Goal: Transaction & Acquisition: Purchase product/service

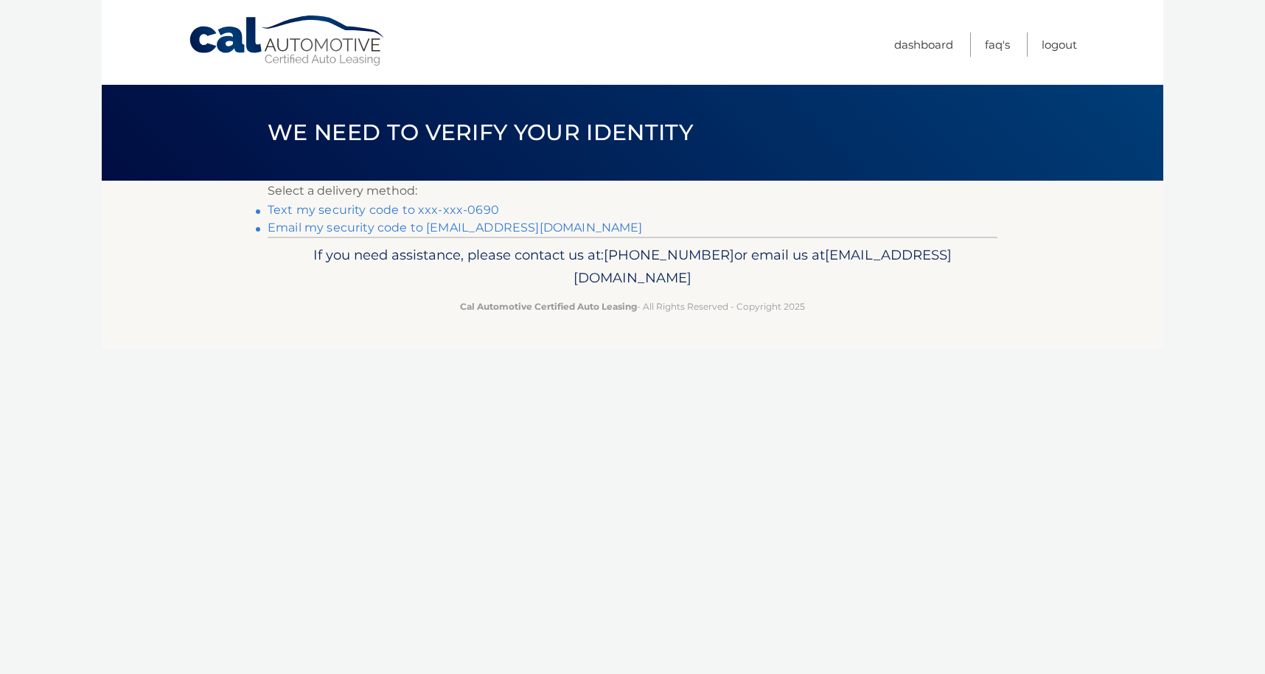
click at [410, 209] on link "Text my security code to xxx-xxx-0690" at bounding box center [383, 210] width 231 height 14
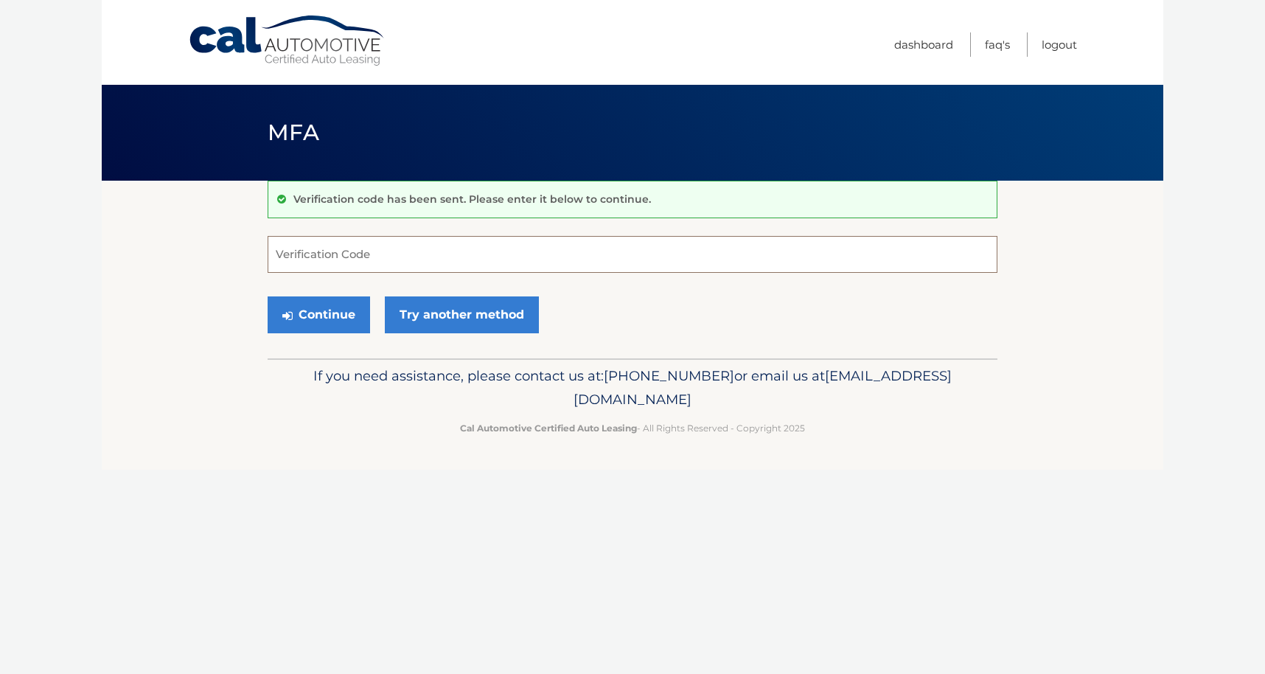
click at [407, 241] on input "Verification Code" at bounding box center [633, 254] width 730 height 37
click at [465, 245] on input "Verification Code" at bounding box center [633, 254] width 730 height 37
type input "068827"
click at [327, 315] on button "Continue" at bounding box center [319, 314] width 102 height 37
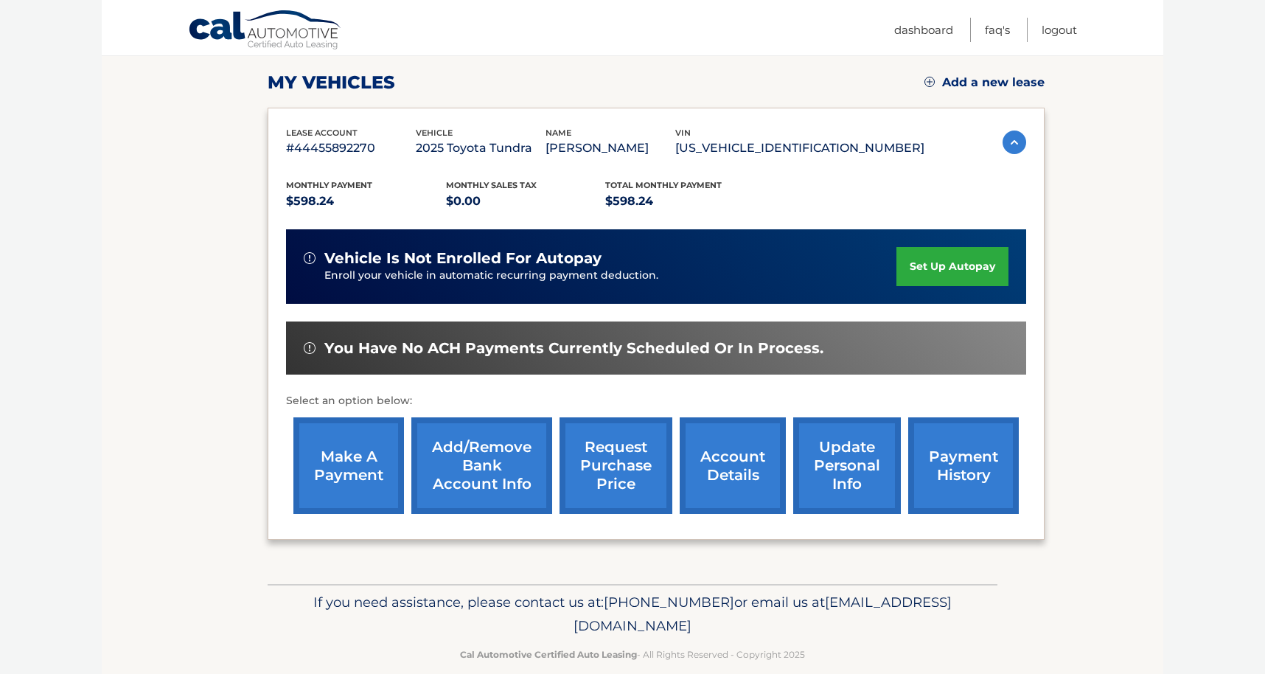
scroll to position [219, 0]
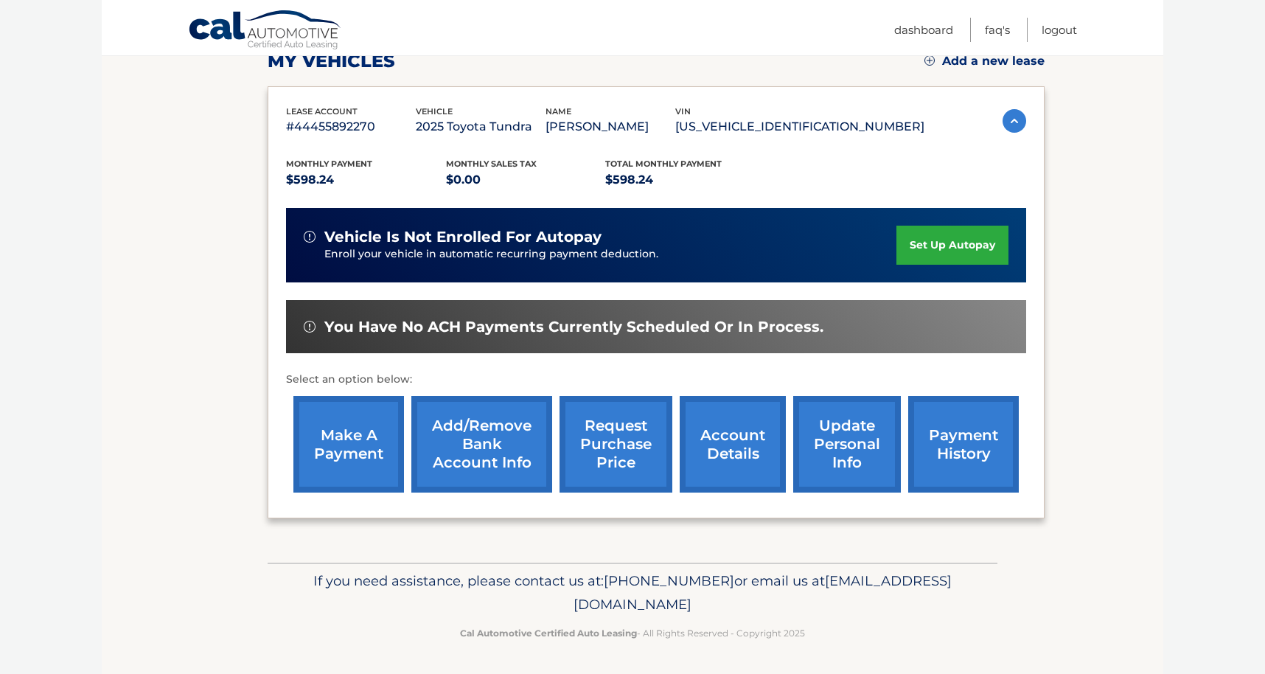
click at [364, 438] on link "make a payment" at bounding box center [348, 444] width 111 height 97
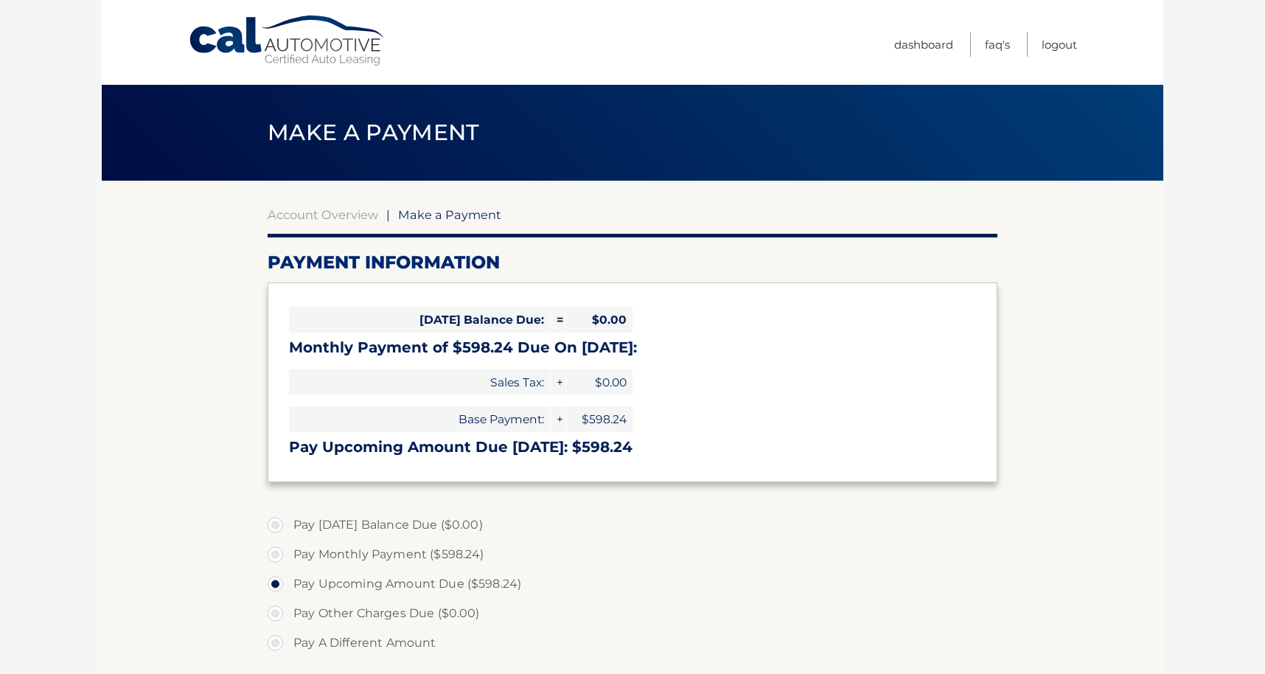
select select "ZmYzZTEzNGEtZGU4Ny00ZGY3LWI1OTAtYjM3Njc1YWY2MjMw"
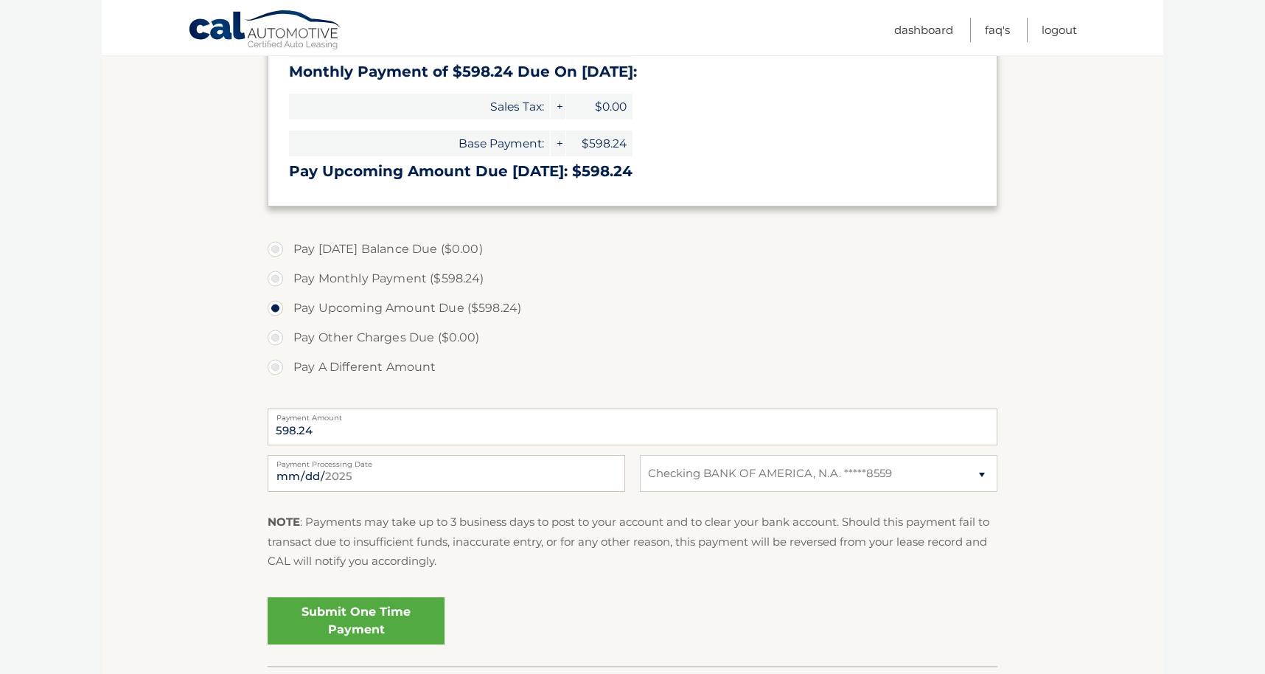
scroll to position [338, 0]
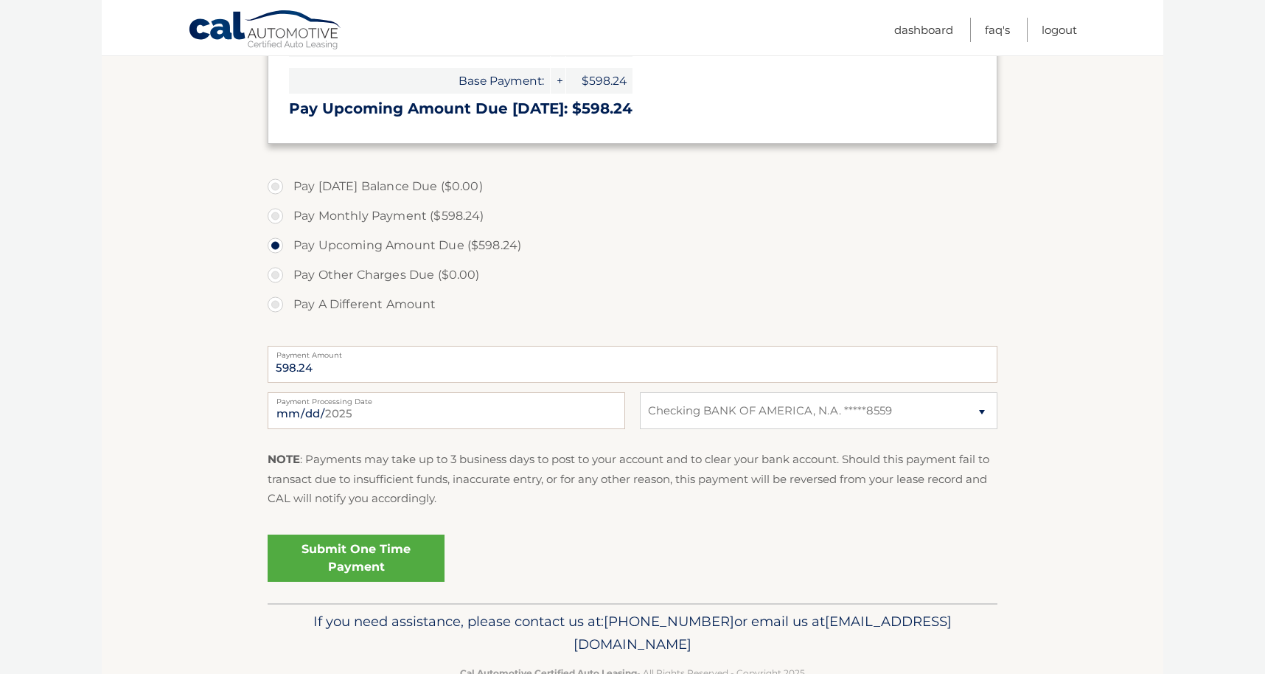
click at [381, 567] on link "Submit One Time Payment" at bounding box center [356, 557] width 177 height 47
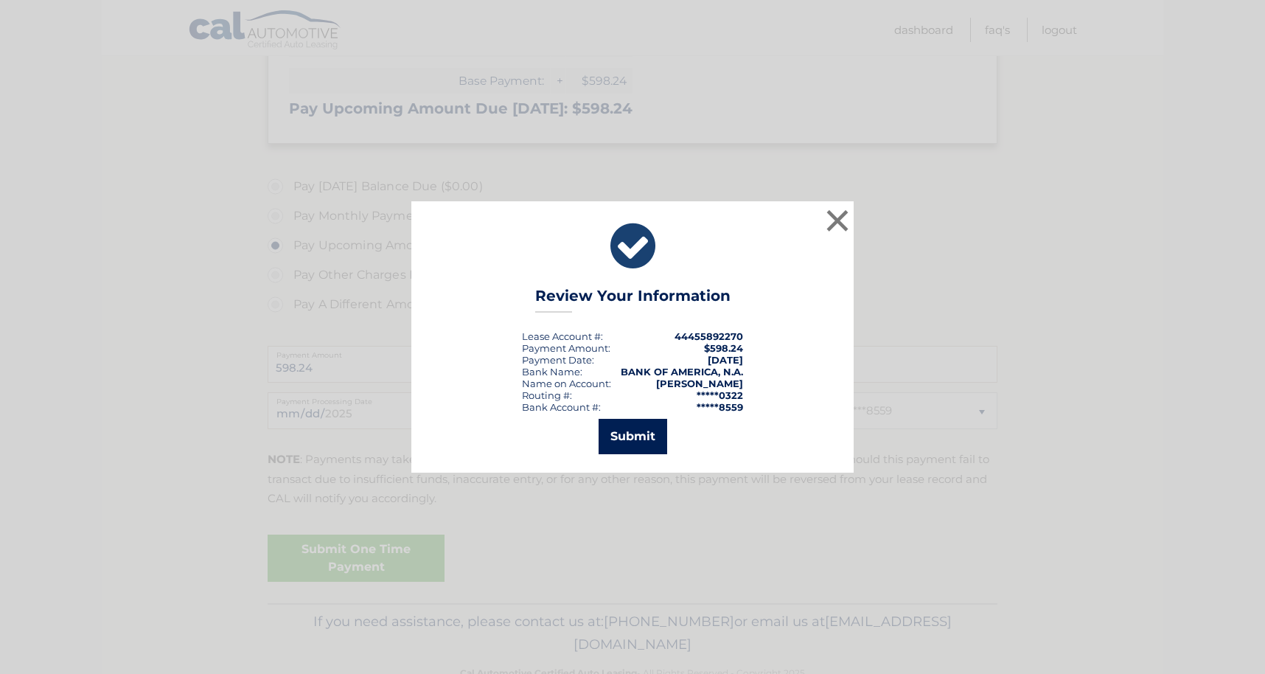
click at [645, 442] on button "Submit" at bounding box center [632, 436] width 69 height 35
